Goal: Task Accomplishment & Management: Use online tool/utility

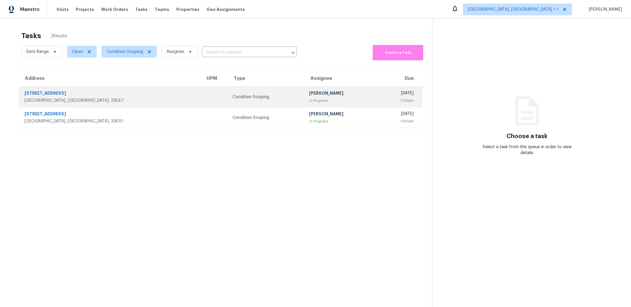
click at [62, 99] on div "[GEOGRAPHIC_DATA], [GEOGRAPHIC_DATA], 33547" at bounding box center [110, 101] width 171 height 6
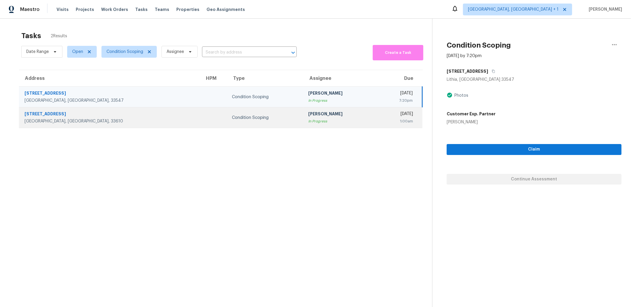
click at [63, 116] on div "4006 Waring Dr" at bounding box center [110, 114] width 171 height 7
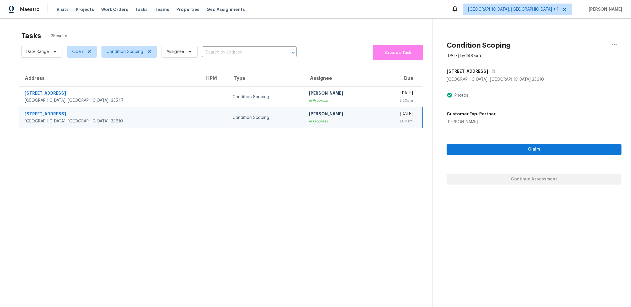
click at [513, 178] on div "Claim Continue Assessment" at bounding box center [534, 155] width 175 height 60
click at [530, 180] on div "Claim Continue Assessment" at bounding box center [534, 155] width 175 height 60
click at [531, 180] on div "Claim Continue Assessment" at bounding box center [534, 155] width 175 height 60
click at [528, 179] on div "Claim Continue Assessment" at bounding box center [534, 155] width 175 height 60
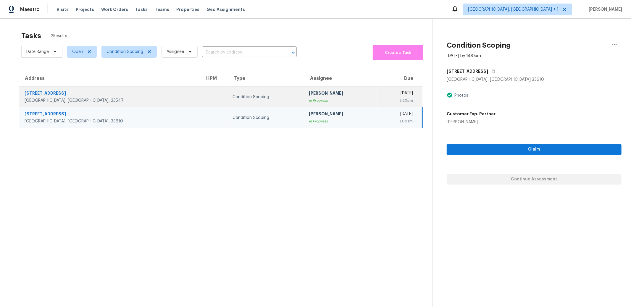
click at [119, 93] on td "5909 Egret Landing Pl Lithia, FL, 33547" at bounding box center [109, 97] width 181 height 21
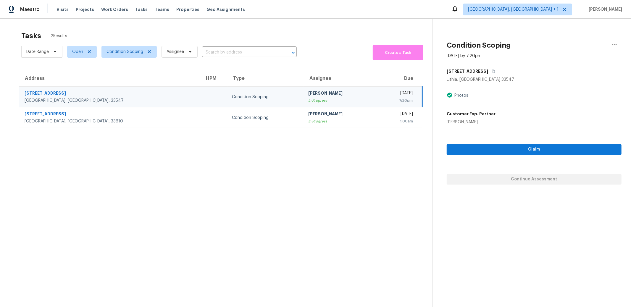
click at [530, 180] on div "Claim Continue Assessment" at bounding box center [534, 155] width 175 height 60
drag, startPoint x: 530, startPoint y: 180, endPoint x: 388, endPoint y: 142, distance: 146.3
click at [530, 180] on div "Claim Continue Assessment" at bounding box center [534, 155] width 175 height 60
click at [52, 90] on td "5909 Egret Landing Pl Lithia, FL, 33547" at bounding box center [109, 97] width 181 height 21
click at [54, 92] on div "5909 Egret Landing Pl" at bounding box center [110, 93] width 171 height 7
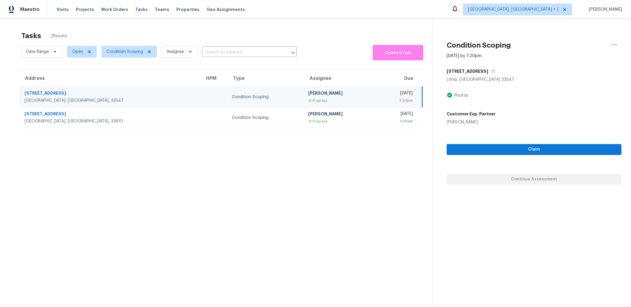
click at [54, 92] on div "5909 Egret Landing Pl" at bounding box center [110, 93] width 171 height 7
drag, startPoint x: 54, startPoint y: 92, endPoint x: 267, endPoint y: 92, distance: 213.1
click at [55, 92] on div "5909 Egret Landing Pl" at bounding box center [110, 93] width 171 height 7
click at [75, 94] on div "5909 Egret Landing Pl" at bounding box center [110, 93] width 171 height 7
